Goal: Information Seeking & Learning: Find specific fact

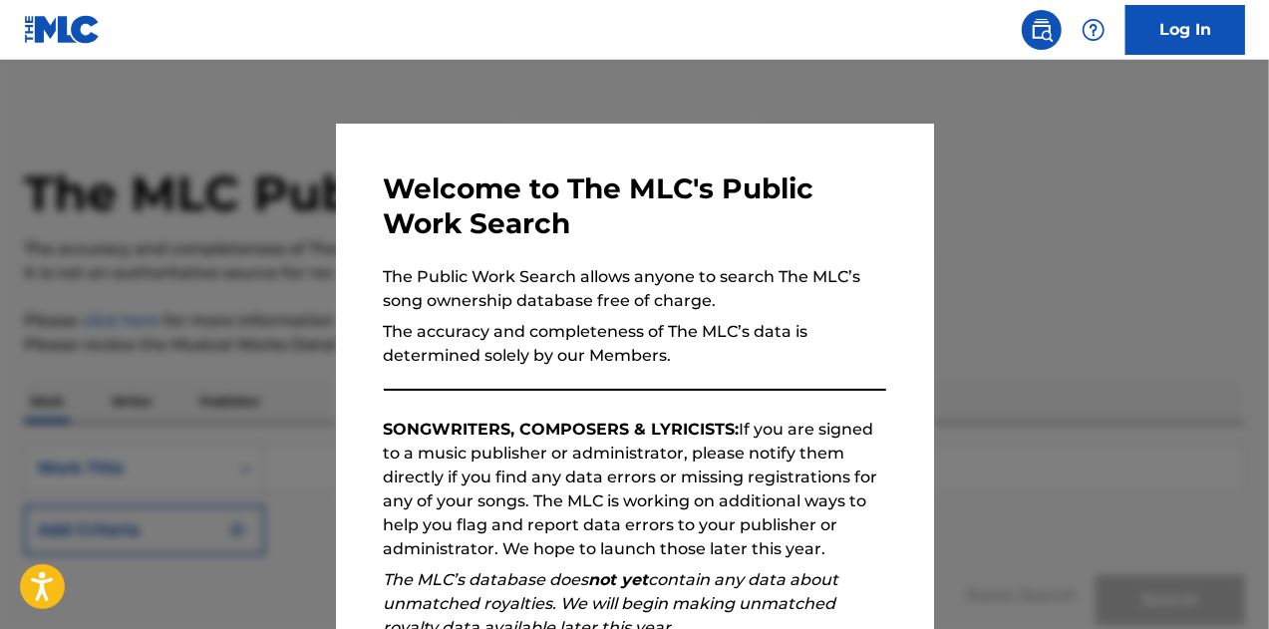
scroll to position [282, 0]
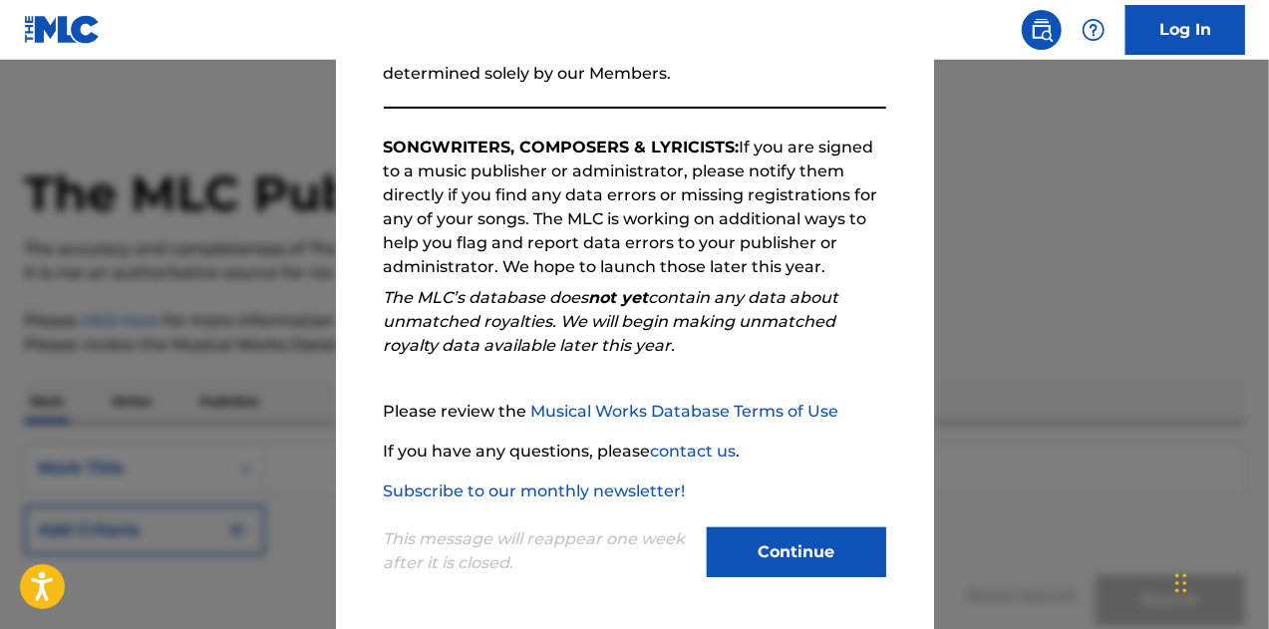
click at [752, 553] on button "Continue" at bounding box center [796, 553] width 179 height 50
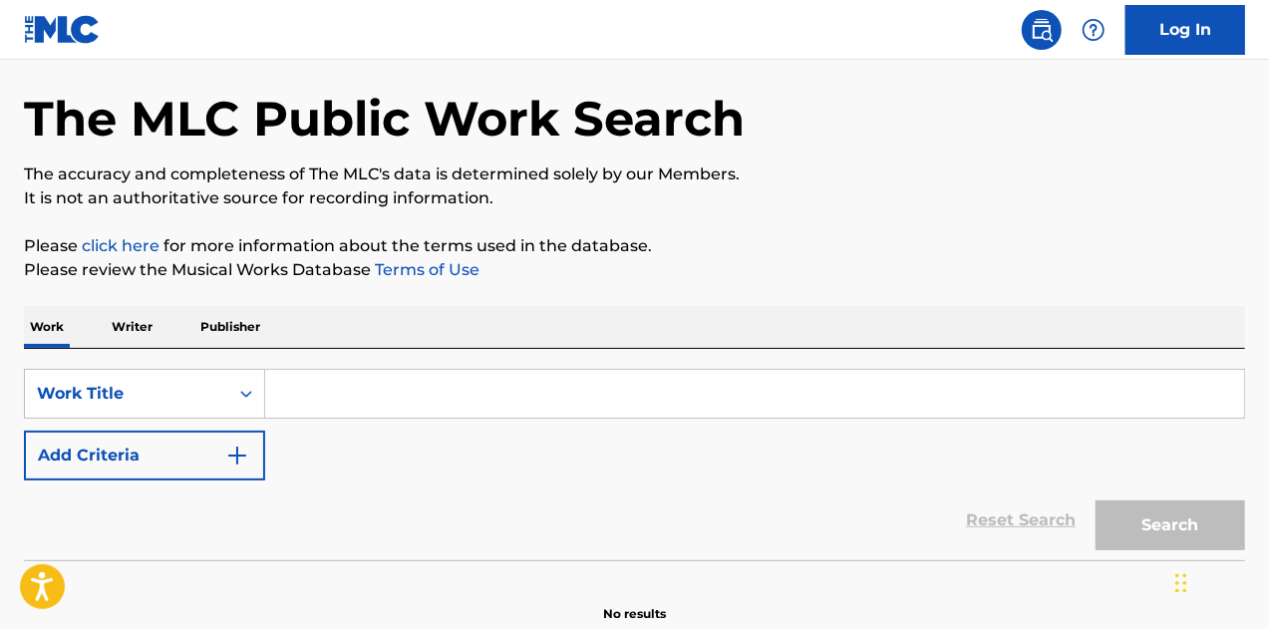
scroll to position [174, 0]
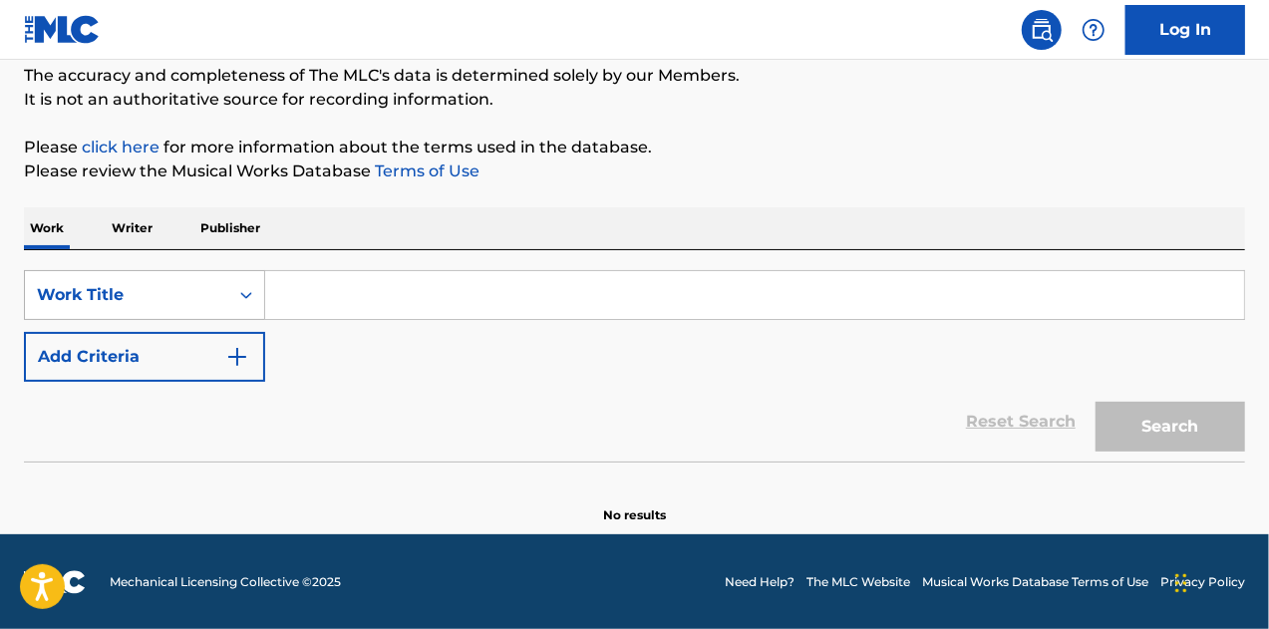
click at [239, 293] on icon "Search Form" at bounding box center [246, 295] width 20 height 20
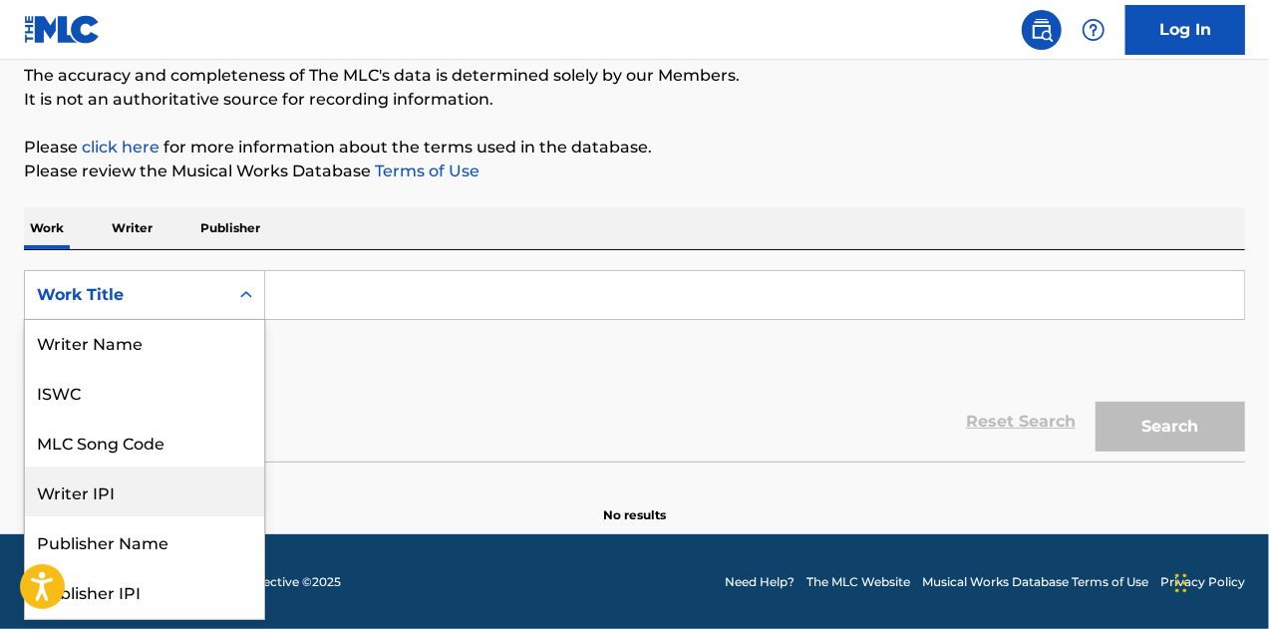
scroll to position [0, 0]
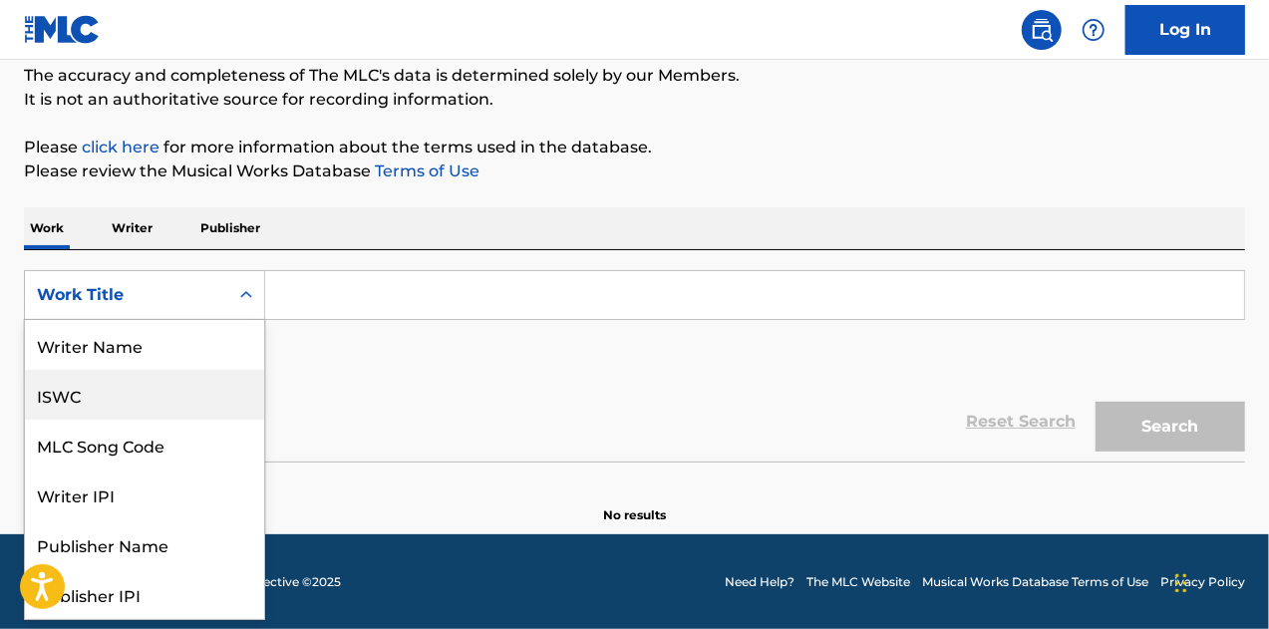
drag, startPoint x: 244, startPoint y: 366, endPoint x: 254, endPoint y: 430, distance: 64.6
click at [254, 430] on div "Writer Name ISWC MLC Song Code Writer IPI Publisher Name Publisher IPI MLC Publ…" at bounding box center [144, 469] width 239 height 299
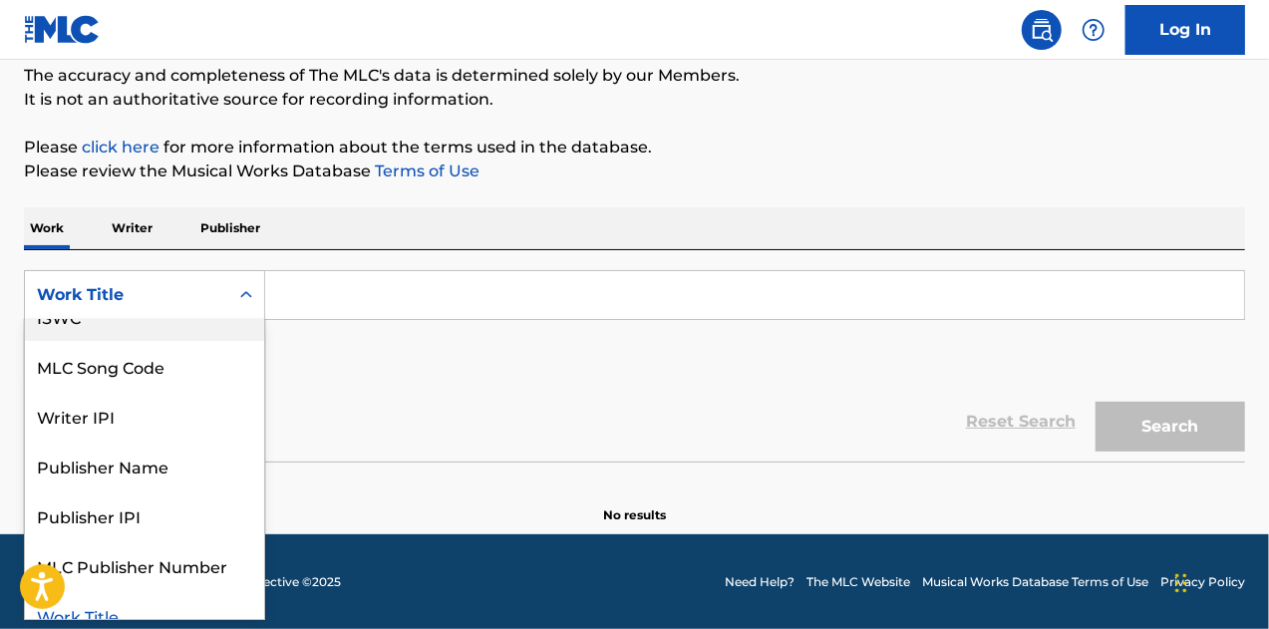
scroll to position [100, 0]
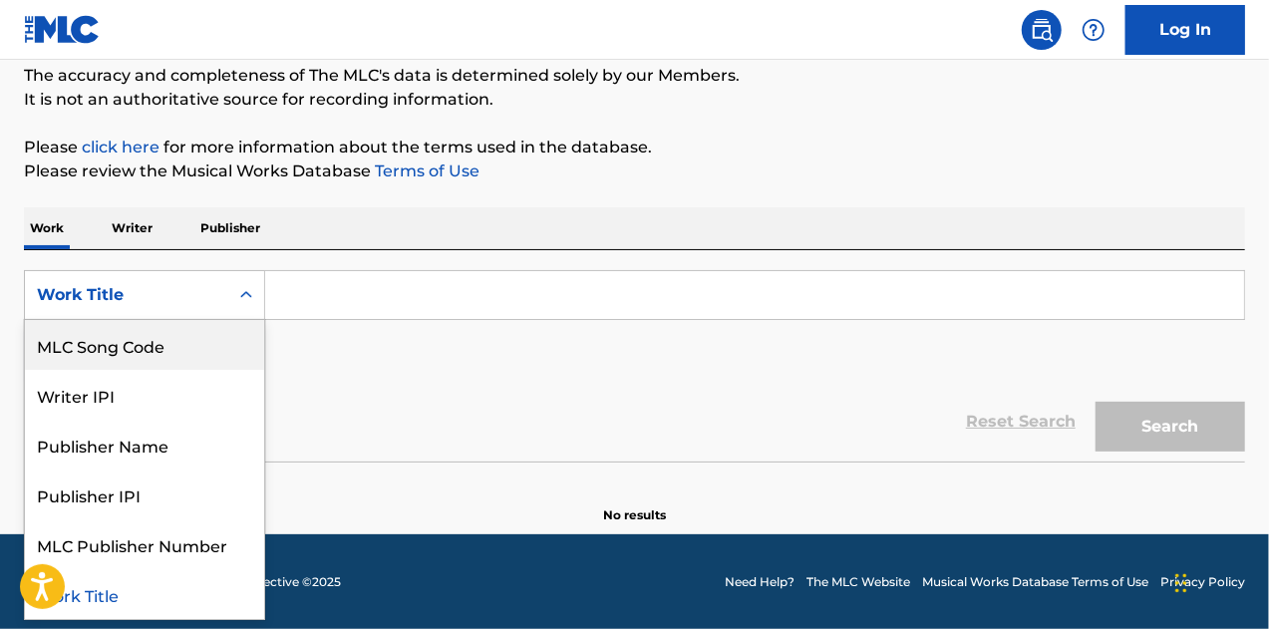
click at [142, 230] on p "Writer" at bounding box center [132, 228] width 53 height 42
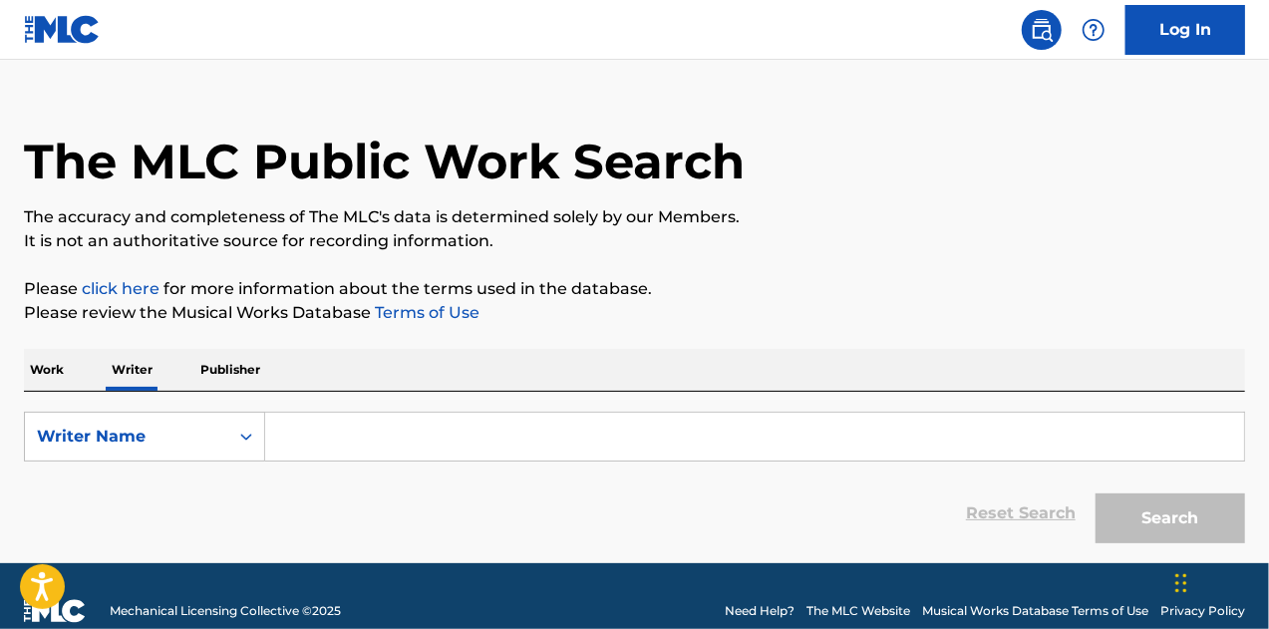
scroll to position [61, 0]
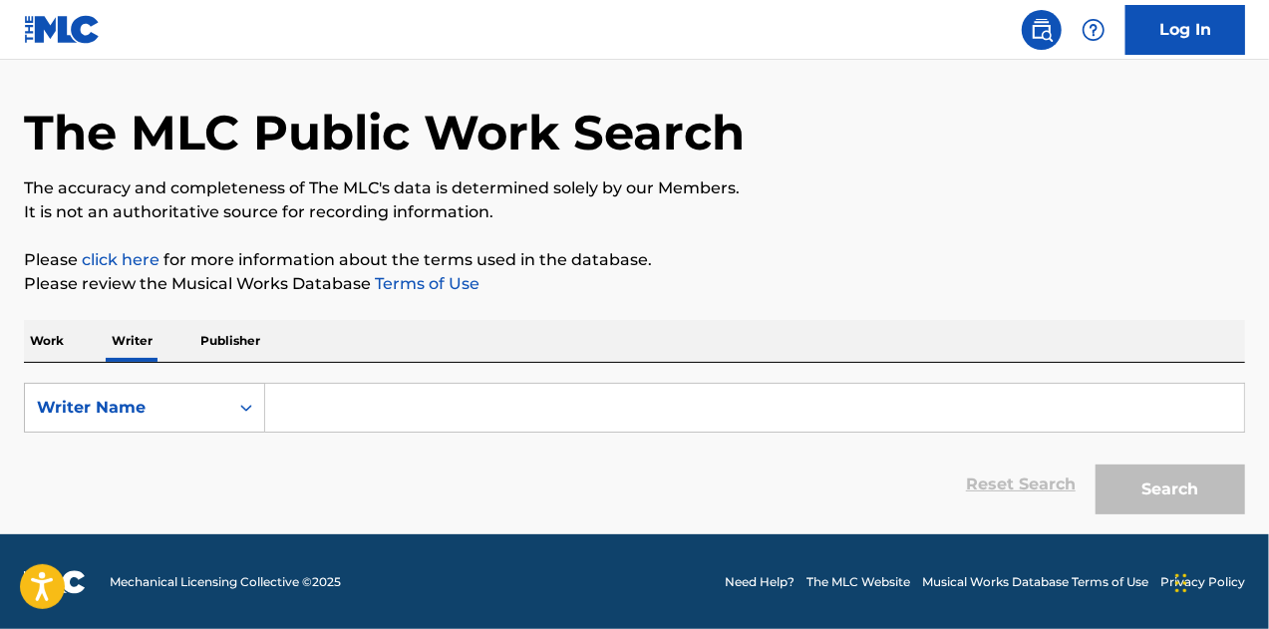
click at [244, 344] on p "Publisher" at bounding box center [230, 341] width 72 height 42
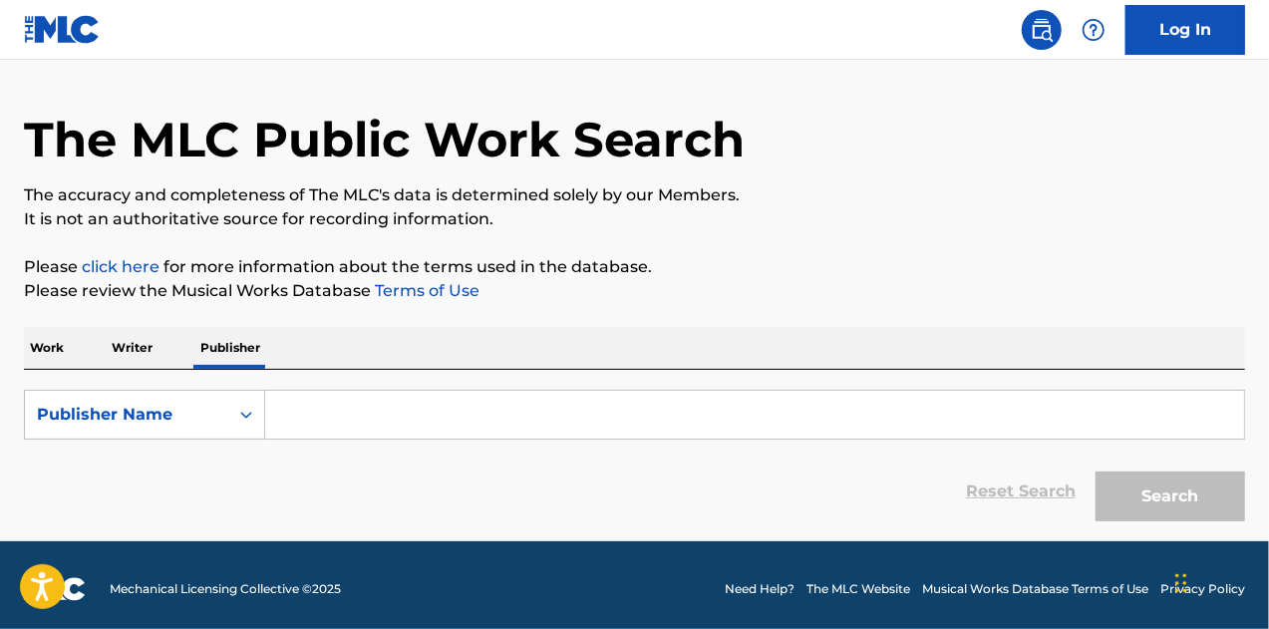
scroll to position [61, 0]
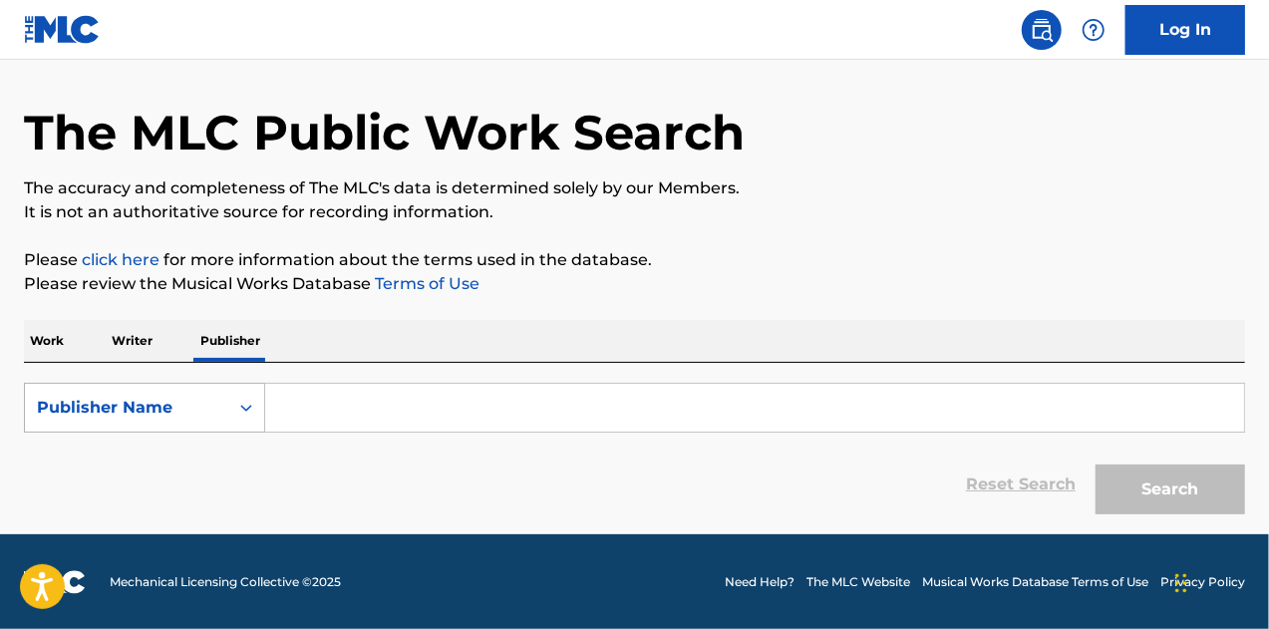
click at [240, 405] on icon "Search Form" at bounding box center [246, 408] width 20 height 20
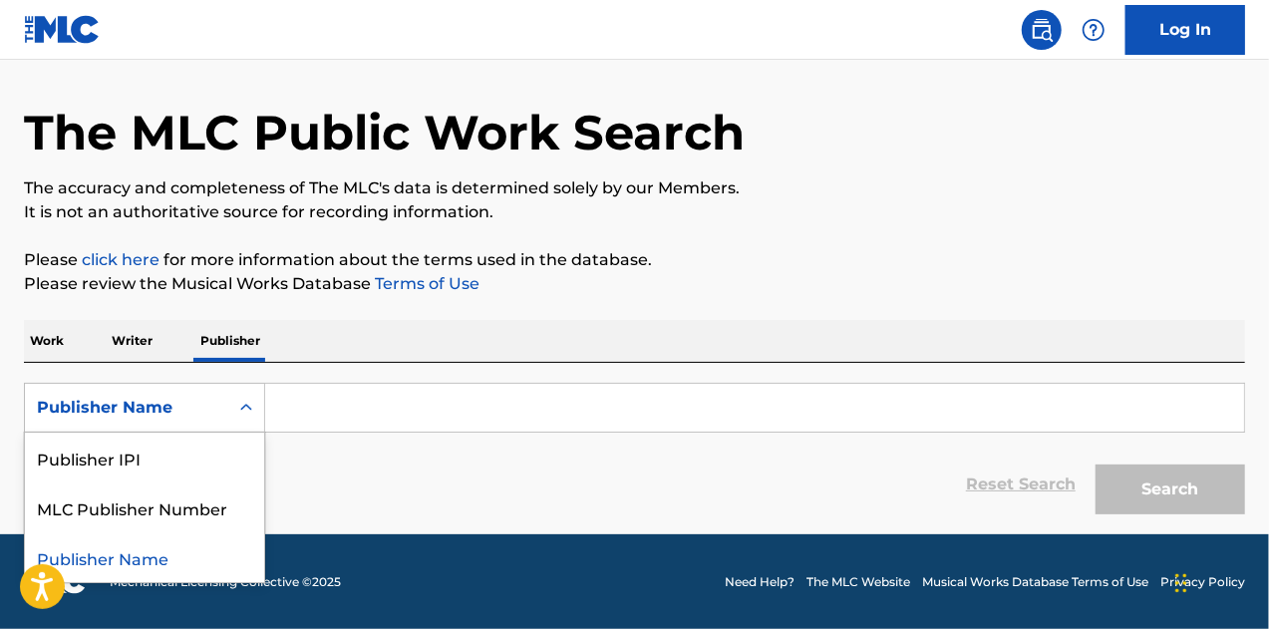
click at [58, 333] on p "Work" at bounding box center [47, 341] width 46 height 42
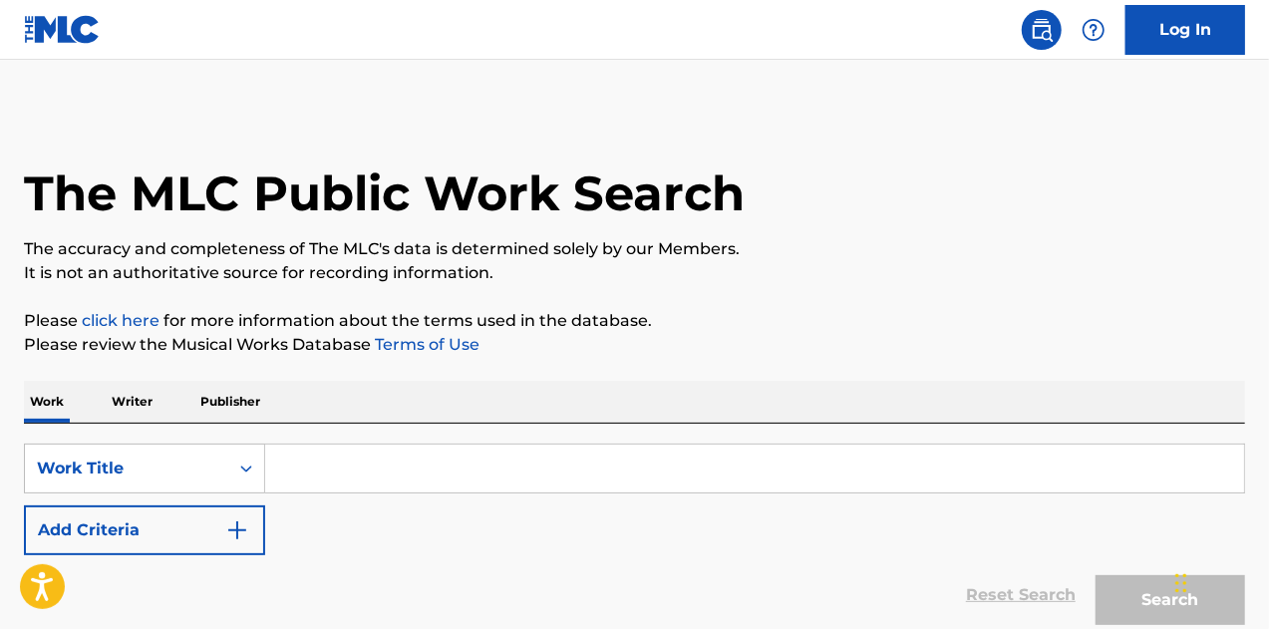
scroll to position [174, 0]
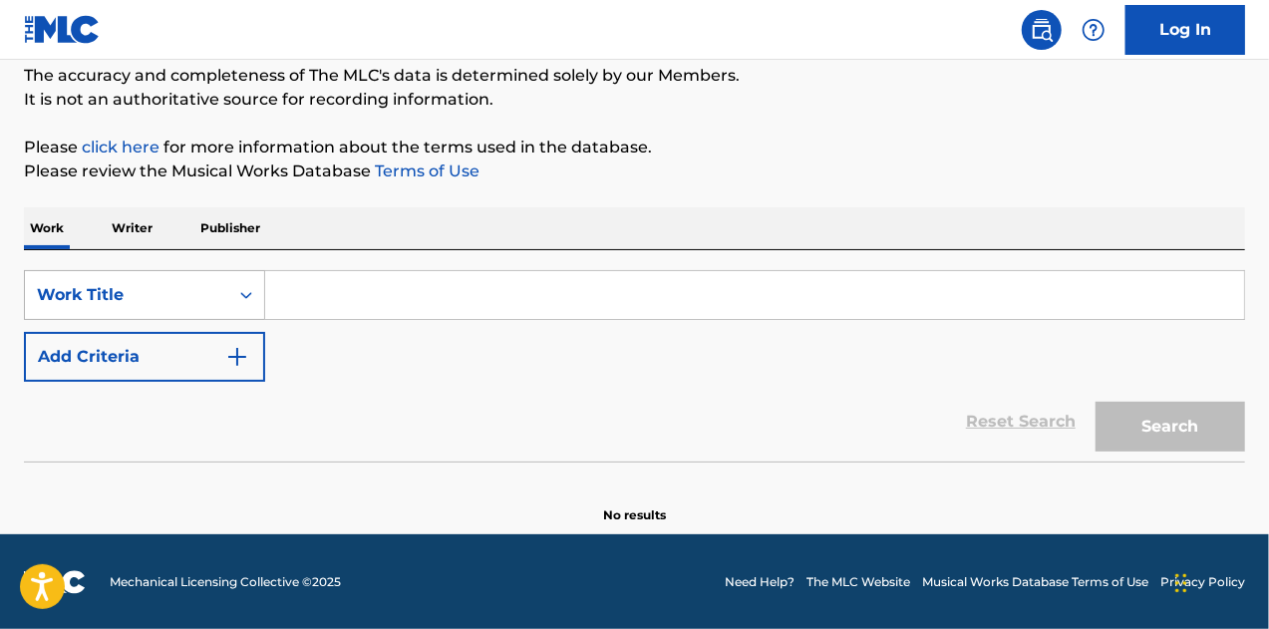
click at [247, 291] on icon "Search Form" at bounding box center [246, 295] width 20 height 20
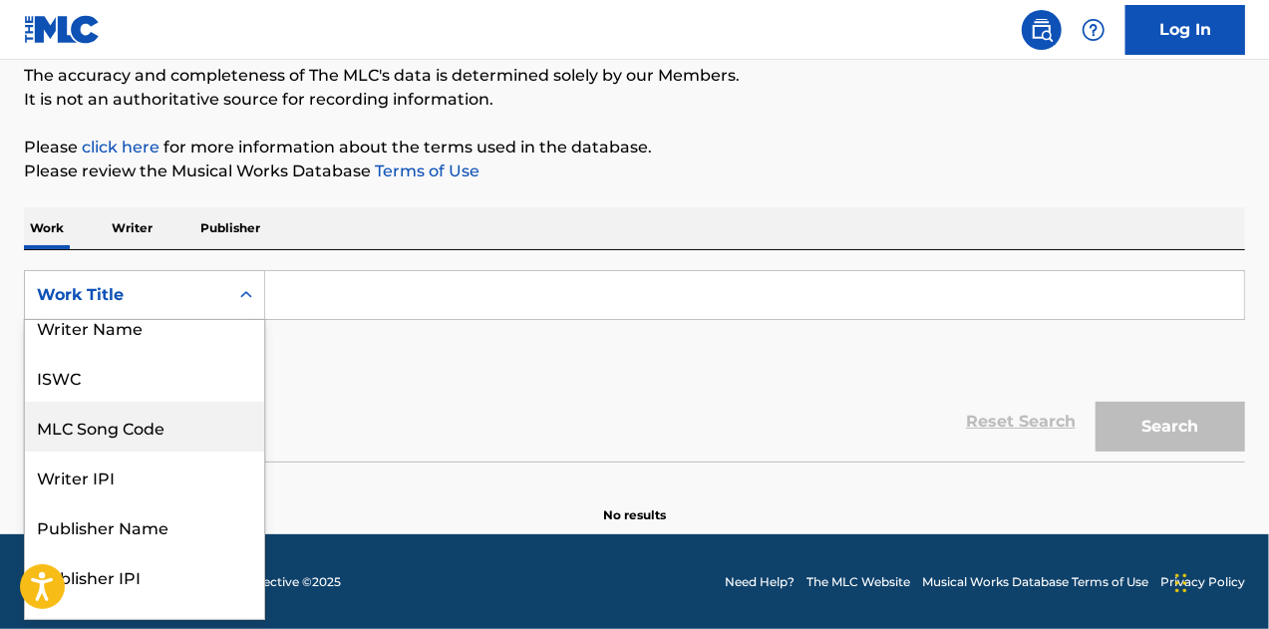
scroll to position [0, 0]
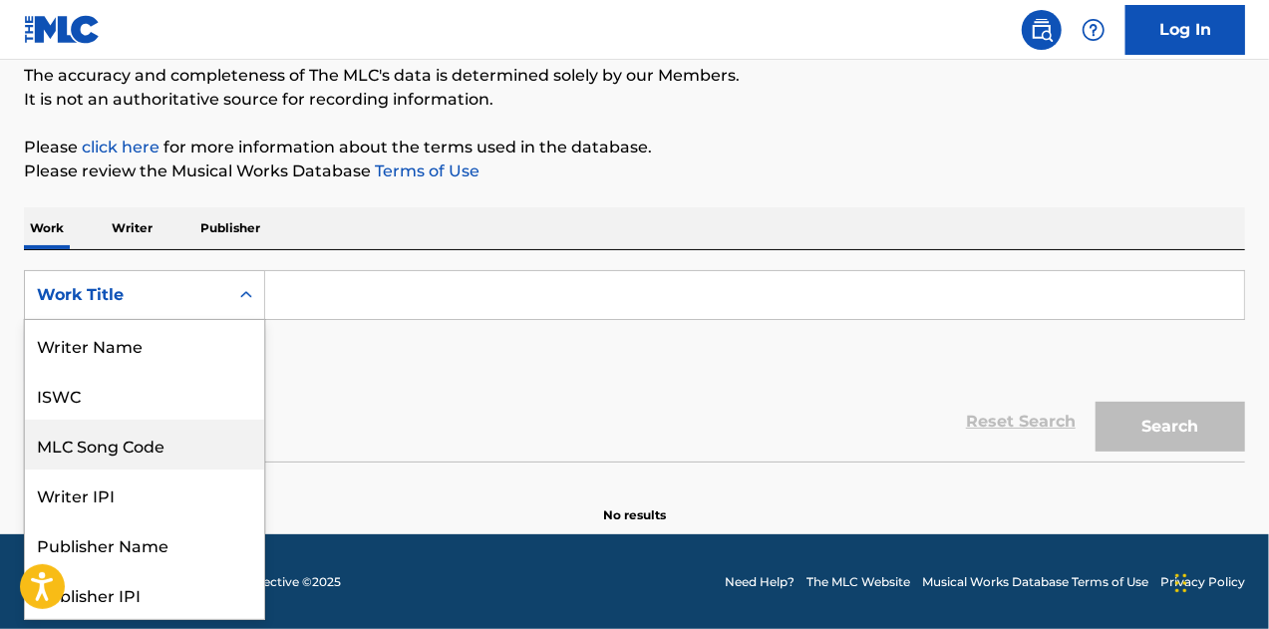
click at [345, 360] on div "SearchWithCriteriac9763b40-fda5-42f9-acc8-4b2e0d928dc2 8 results available. Use…" at bounding box center [635, 326] width 1222 height 112
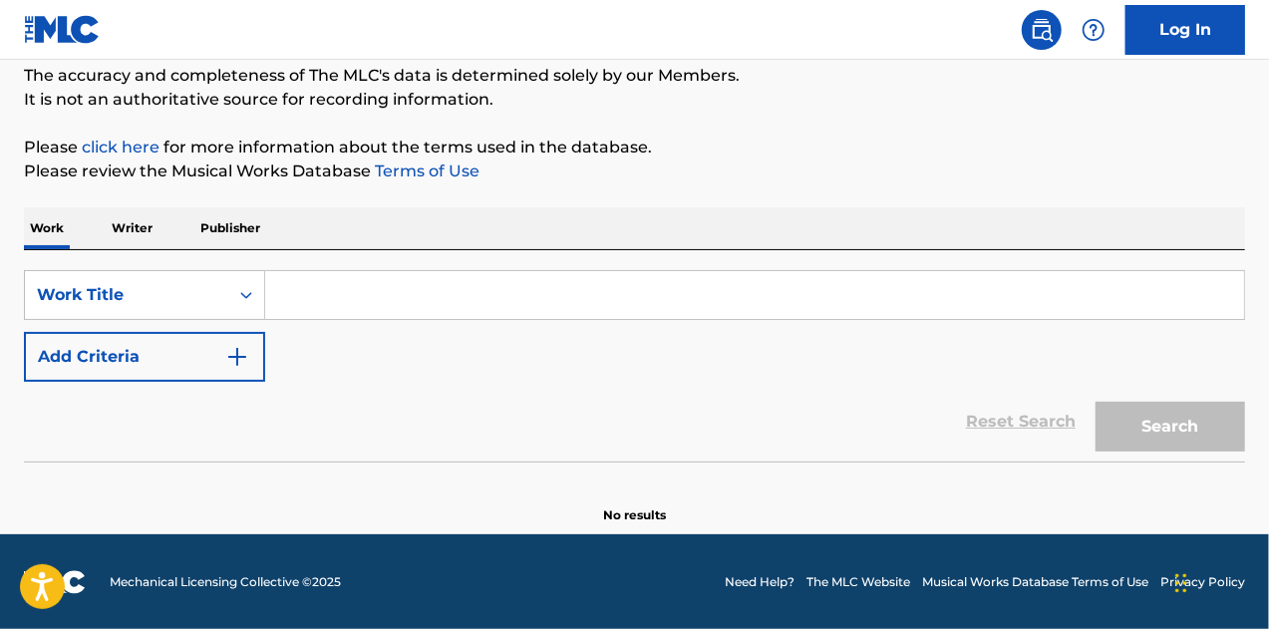
click at [317, 298] on input "Search Form" at bounding box center [754, 295] width 979 height 48
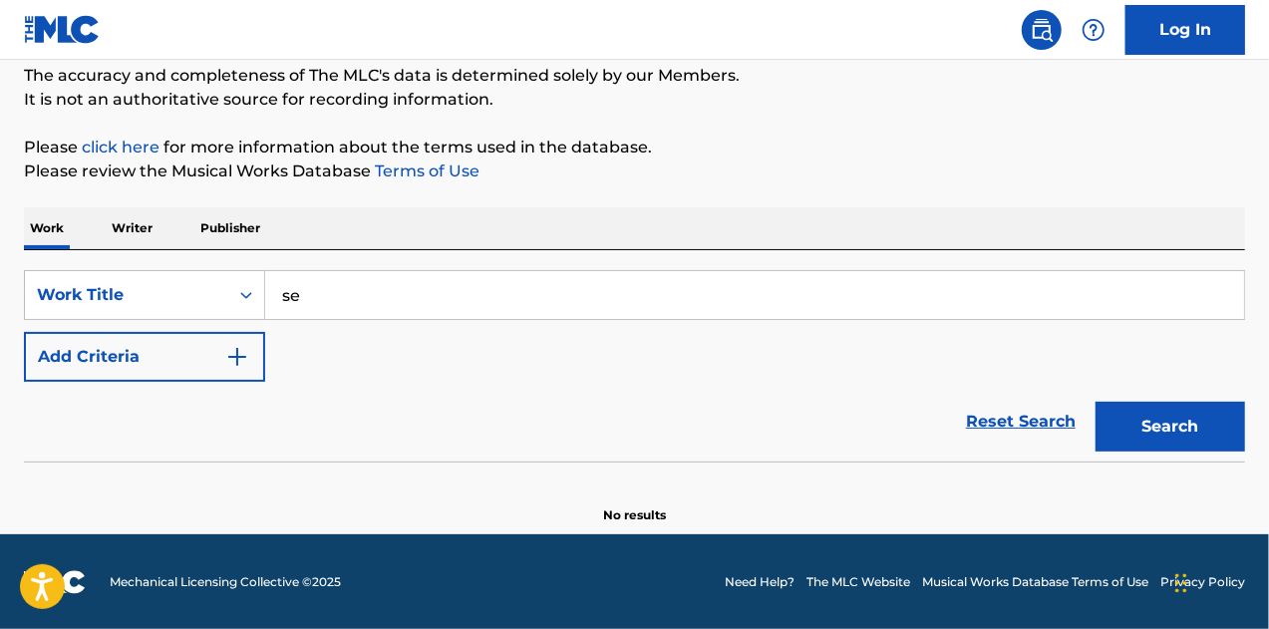
type input "se"
click at [243, 348] on img "Search Form" at bounding box center [237, 357] width 24 height 24
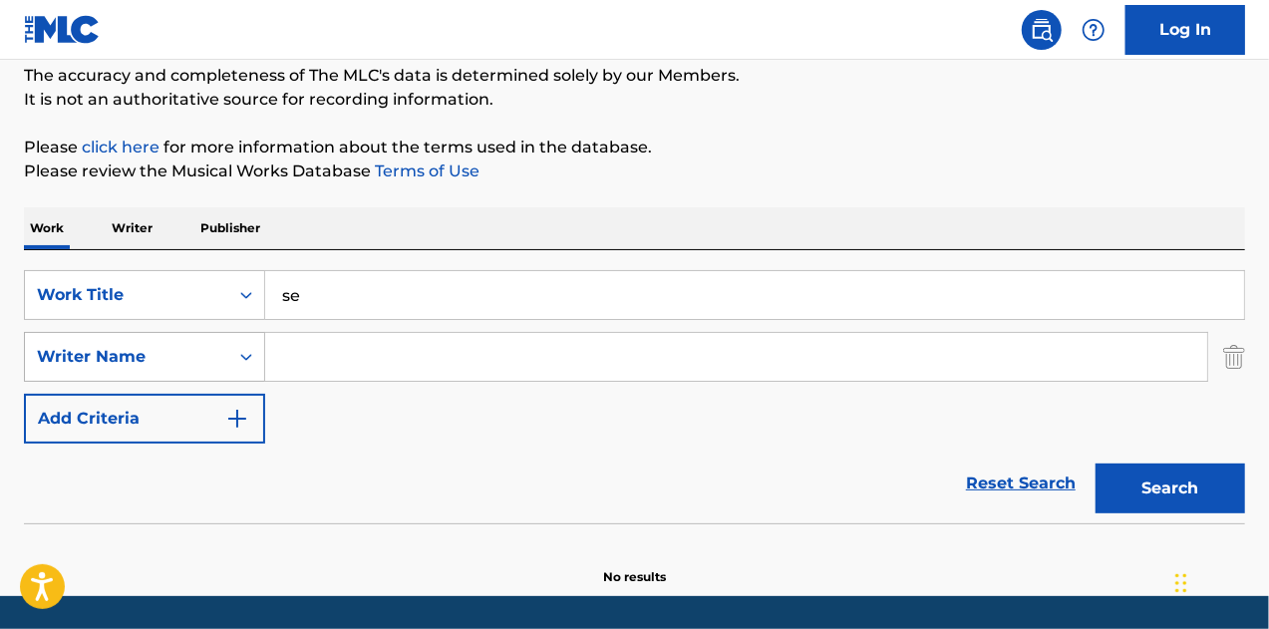
click at [238, 355] on icon "Search Form" at bounding box center [246, 357] width 20 height 20
click at [295, 352] on input "Search Form" at bounding box center [736, 357] width 942 height 48
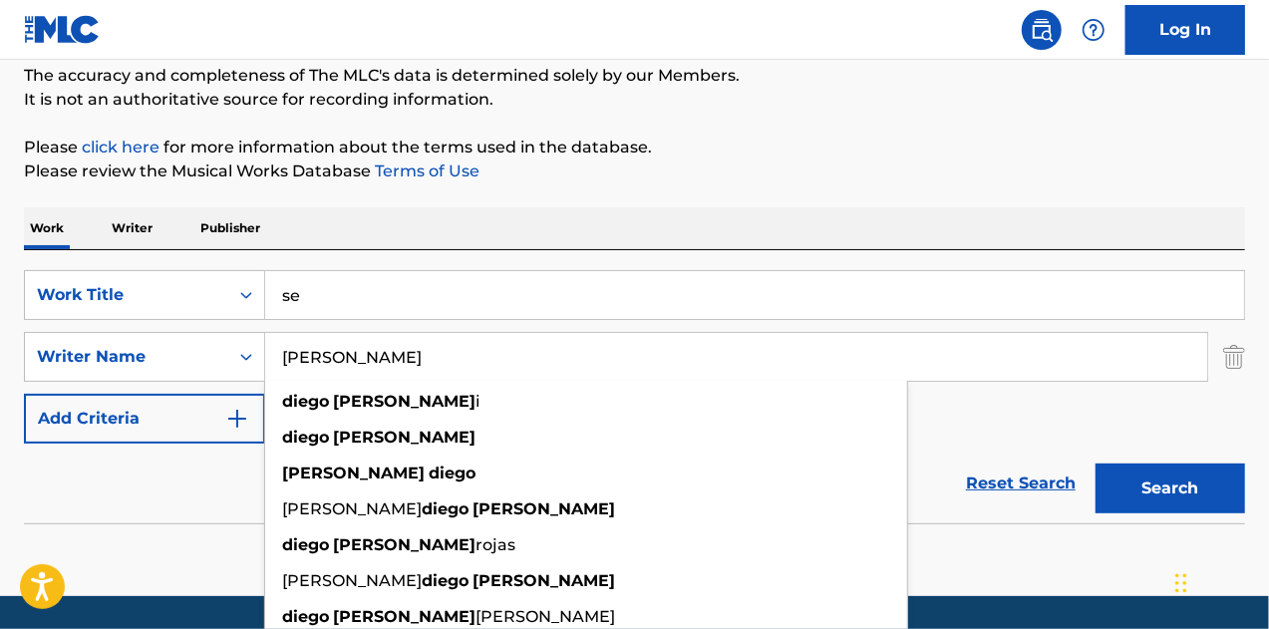
type input "[PERSON_NAME]"
click at [885, 232] on div "Work Writer Publisher" at bounding box center [635, 228] width 1222 height 42
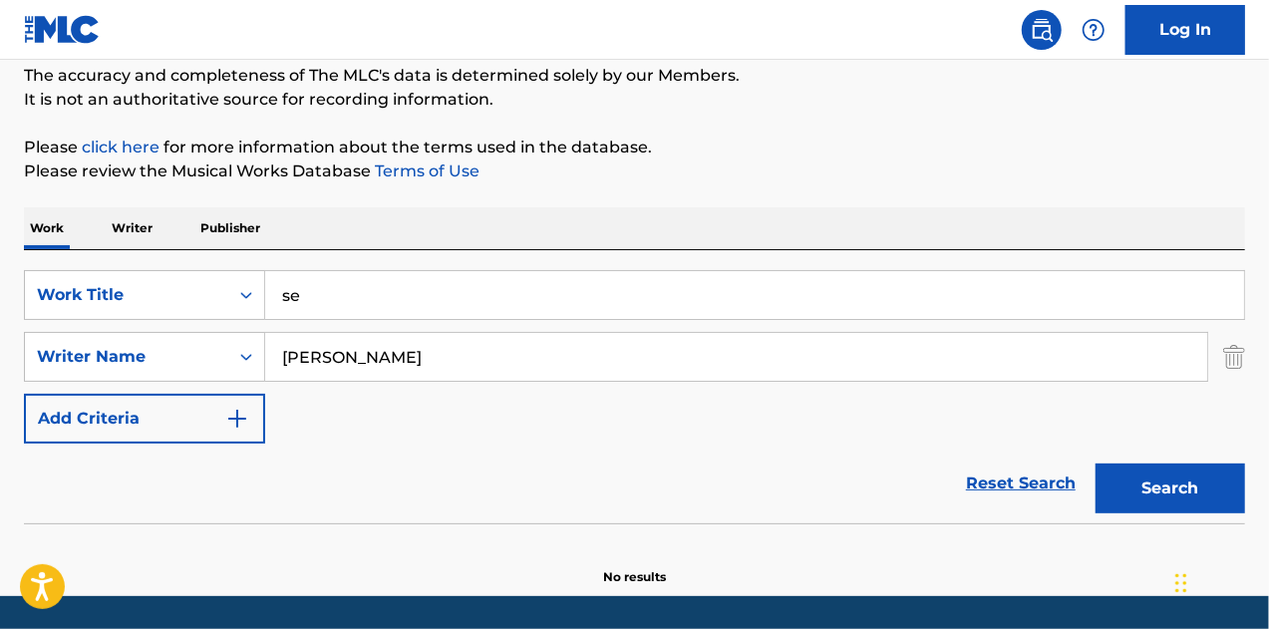
click at [1138, 482] on button "Search" at bounding box center [1171, 489] width 150 height 50
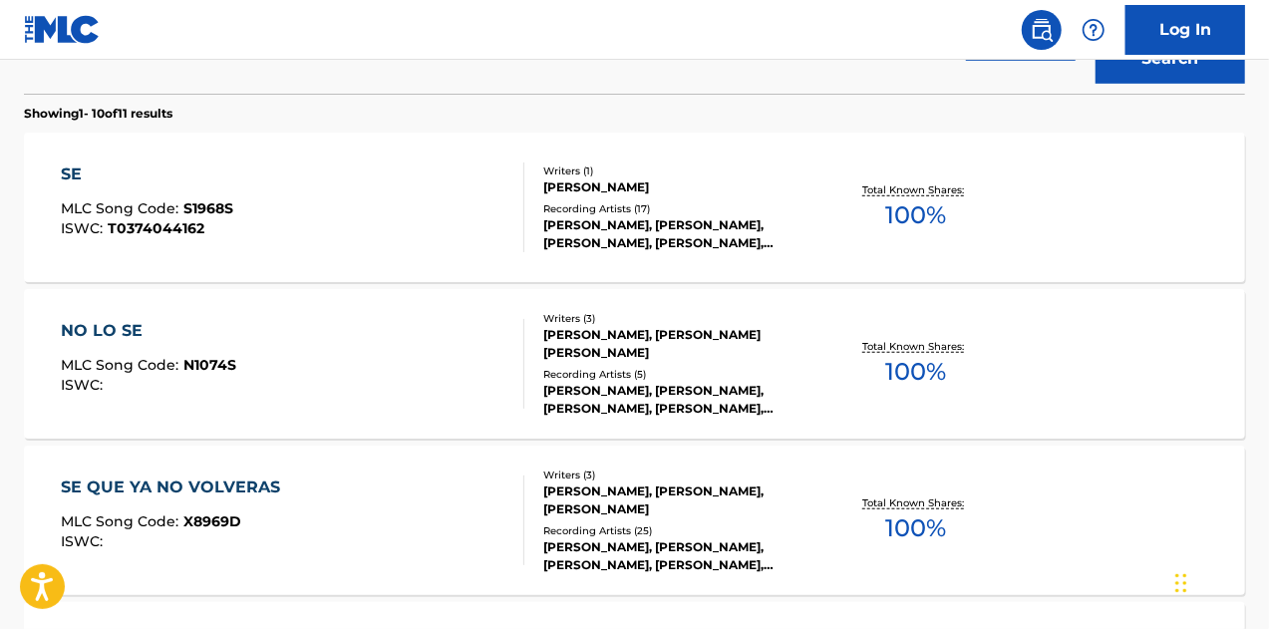
scroll to position [572, 0]
